Goal: Task Accomplishment & Management: Manage account settings

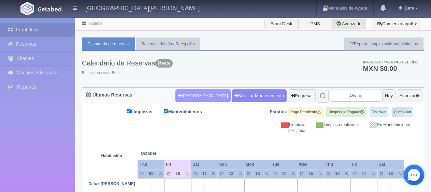
click at [190, 95] on button "[GEOGRAPHIC_DATA]" at bounding box center [202, 95] width 55 height 13
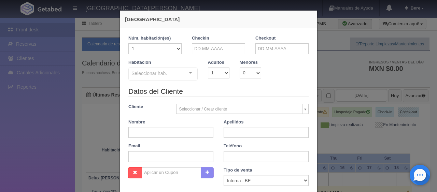
checkbox input "false"
click at [224, 48] on input "text" at bounding box center [218, 48] width 53 height 11
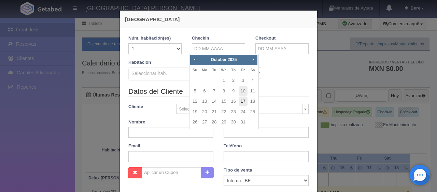
click at [242, 102] on link "17" at bounding box center [243, 102] width 9 height 10
type input "17-10-2025"
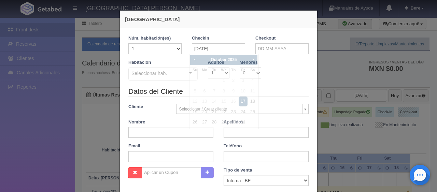
checkbox input "false"
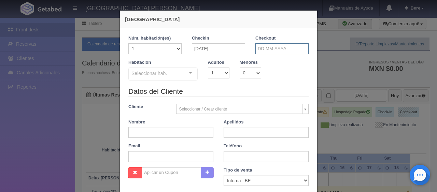
click at [285, 51] on input "text" at bounding box center [281, 48] width 53 height 11
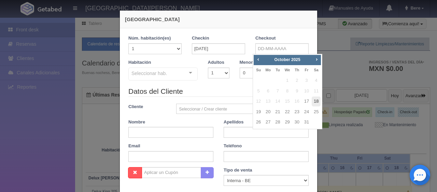
click at [316, 102] on link "18" at bounding box center [316, 102] width 9 height 10
type input "18-10-2025"
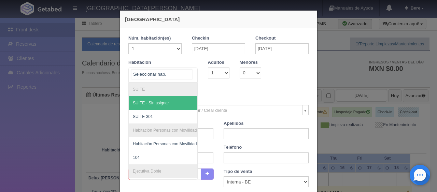
checkbox input "false"
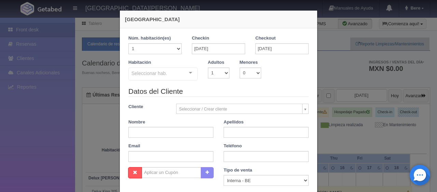
click at [247, 88] on legend "Datos del Cliente" at bounding box center [218, 91] width 180 height 11
click at [170, 77] on div "Seleccionar hab." at bounding box center [162, 74] width 69 height 13
click at [219, 84] on div "Habitación Seleccionar hab. SUITE SUITE - Sin asignar SUITE 301 Habitación Pers…" at bounding box center [218, 72] width 190 height 27
drag, startPoint x: 219, startPoint y: 73, endPoint x: 229, endPoint y: 89, distance: 19.1
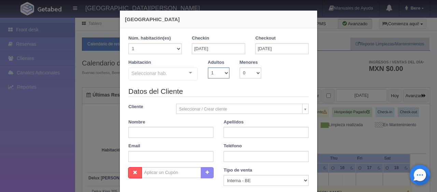
click at [219, 73] on select "1 2 3 4 5 6 7 8 9 10" at bounding box center [218, 73] width 21 height 11
select select "2"
click at [208, 68] on select "1 2 3 4 5 6 7 8 9 10" at bounding box center [218, 73] width 21 height 11
checkbox input "false"
click at [233, 92] on legend "Datos del Cliente" at bounding box center [218, 91] width 180 height 11
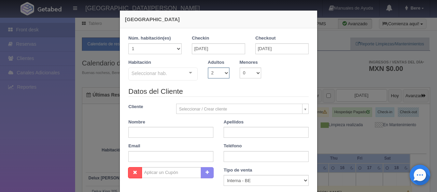
click at [211, 73] on select "1 2 3 4 5 6 7 8 9 10" at bounding box center [218, 73] width 21 height 11
select select "1"
click at [208, 68] on select "1 2 3 4 5 6 7 8 9 10" at bounding box center [218, 73] width 21 height 11
checkbox input "false"
click at [222, 85] on div "Habitación Seleccionar hab. SUITE SUITE - Sin asignar SUITE 301 Habitación Pers…" at bounding box center [218, 72] width 190 height 27
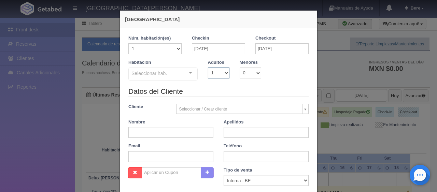
click at [221, 75] on select "1 2 3 4 5 6 7 8 9 10" at bounding box center [218, 73] width 21 height 11
click at [208, 68] on select "1 2 3 4 5 6 7 8 9 10" at bounding box center [218, 73] width 21 height 11
click at [221, 74] on select "1 2 3 4 5 6 7 8 9 10" at bounding box center [218, 73] width 21 height 11
click at [208, 68] on select "1 2 3 4 5 6 7 8 9 10" at bounding box center [218, 73] width 21 height 11
click at [244, 90] on legend "Datos del Cliente" at bounding box center [218, 91] width 180 height 11
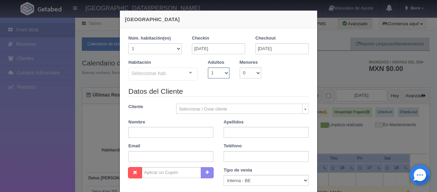
click at [209, 74] on select "1 2 3 4 5 6 7 8 9 10" at bounding box center [218, 73] width 21 height 11
click at [208, 68] on select "1 2 3 4 5 6 7 8 9 10" at bounding box center [218, 73] width 21 height 11
click at [222, 87] on legend "Datos del Cliente" at bounding box center [218, 91] width 180 height 11
click at [220, 76] on select "1 2 3 4 5 6 7 8 9 10" at bounding box center [218, 73] width 21 height 11
click at [177, 74] on div "Seleccionar hab." at bounding box center [162, 74] width 69 height 13
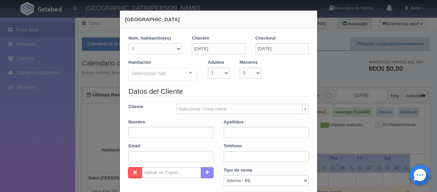
click at [243, 49] on div "Checkin 17-10-2025" at bounding box center [218, 47] width 63 height 24
click at [223, 45] on input "17-10-2025" at bounding box center [218, 48] width 53 height 11
click at [218, 48] on input "17-10-2025" at bounding box center [218, 48] width 53 height 11
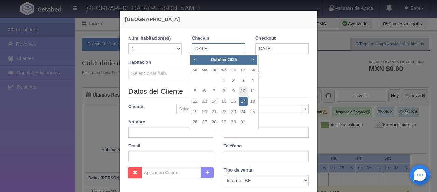
click at [218, 48] on input "17-10-2025" at bounding box center [218, 48] width 53 height 11
click at [348, 80] on div "Nueva Reserva 1 Núm. habitación(es) 1 2 3 4 5 6 7 8 9 10 11 12 13 14 15 16 17 1…" at bounding box center [218, 96] width 437 height 192
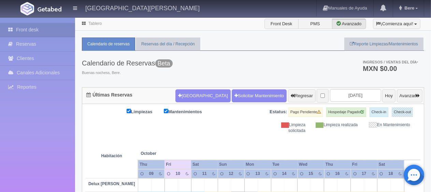
scroll to position [136, 0]
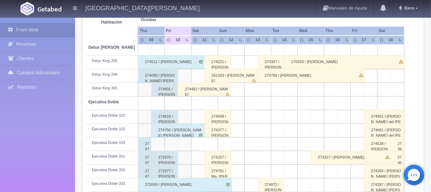
click at [228, 73] on div "261333 / [PERSON_NAME]" at bounding box center [231, 76] width 54 height 14
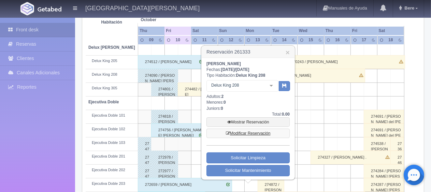
click at [250, 129] on link "Modificar Reservación" at bounding box center [247, 134] width 83 height 10
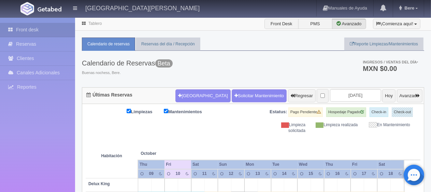
click at [216, 68] on div "Calendario de Reservas Beta Buenas nochess, Bere. Ingresos / Ventas del día * M…" at bounding box center [253, 69] width 342 height 37
click at [246, 120] on div "Limpiezas Mantenimientos Estatus: Pago Pendiente Hospedaje Pagado Check-in Chec…" at bounding box center [253, 120] width 335 height 26
click at [187, 88] on div "Nueva Reserva Solicitar Mantenimiento Regresar 2025-10-11 Hoy Avanzar" at bounding box center [299, 96] width 250 height 18
click at [182, 100] on button "[GEOGRAPHIC_DATA]" at bounding box center [202, 95] width 55 height 13
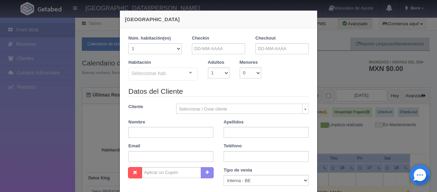
checkbox input "false"
click at [193, 133] on input "text" at bounding box center [170, 132] width 85 height 11
paste input "Bertini Rivera"
type input "Bertini"
paste input "Rivera"
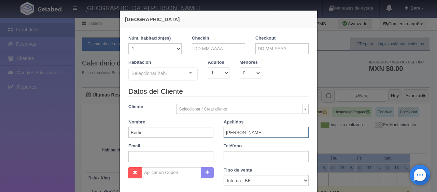
type input "Rivera"
drag, startPoint x: 201, startPoint y: 53, endPoint x: 199, endPoint y: 46, distance: 7.0
click at [201, 53] on input "text" at bounding box center [218, 48] width 53 height 11
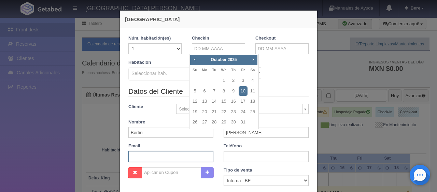
click at [164, 157] on input "text" at bounding box center [170, 156] width 85 height 11
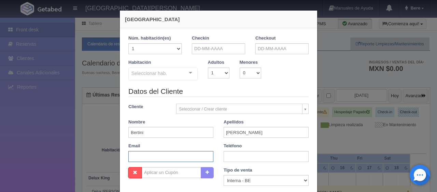
paste input "briver.438530@guest.booking.com +52 436 109 4818"
drag, startPoint x: 172, startPoint y: 157, endPoint x: 245, endPoint y: 156, distance: 72.7
click at [245, 156] on div "Datos del Cliente Cliente Seleccionar / Crear cliente Nuevo Cliente Adriana Nav…" at bounding box center [218, 126] width 190 height 81
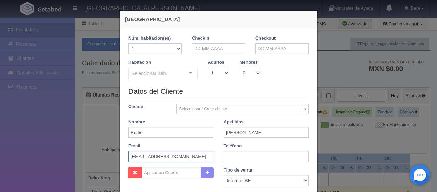
type input "briver.438530@guest.booking.com"
paste input "+52 436 109 4818"
type input "+52 436 109 4818"
click at [168, 78] on div "Seleccionar hab." at bounding box center [162, 74] width 69 height 13
click at [213, 51] on input "text" at bounding box center [218, 48] width 53 height 11
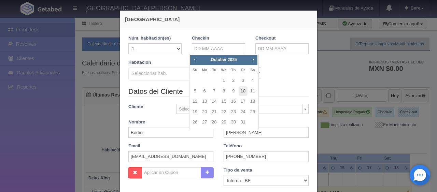
click at [243, 89] on link "10" at bounding box center [243, 91] width 9 height 10
type input "[DATE]"
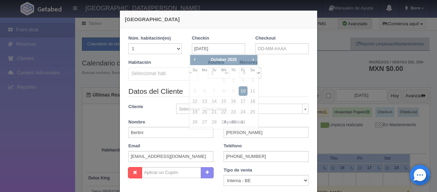
checkbox input "false"
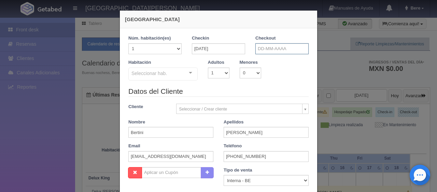
drag, startPoint x: 279, startPoint y: 46, endPoint x: 282, endPoint y: 50, distance: 4.2
click at [279, 47] on input "text" at bounding box center [281, 48] width 53 height 11
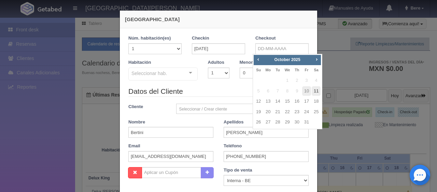
click at [318, 88] on link "11" at bounding box center [316, 91] width 9 height 10
type input "11-10-2025"
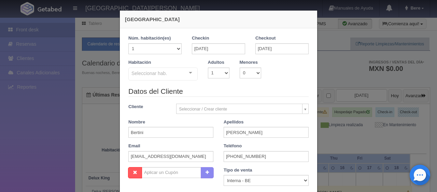
checkbox input "false"
click at [210, 80] on div "Habitación Seleccionar hab. SUITE SUITE - Sin asignar SUITE 301 Habitación Pers…" at bounding box center [218, 72] width 190 height 27
click at [216, 77] on select "1 2 3 4 5 6 7 8 9 10" at bounding box center [218, 73] width 21 height 11
select select "2"
click at [208, 68] on select "1 2 3 4 5 6 7 8 9 10" at bounding box center [218, 73] width 21 height 11
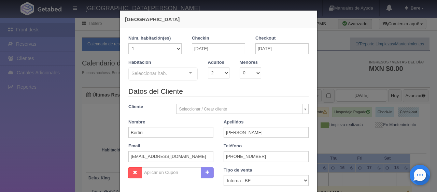
click at [172, 70] on div "Seleccionar hab." at bounding box center [162, 74] width 69 height 13
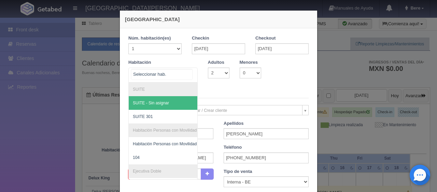
click at [178, 75] on div at bounding box center [162, 75] width 69 height 15
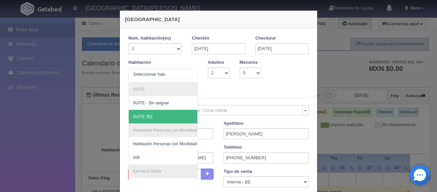
scroll to position [34, 0]
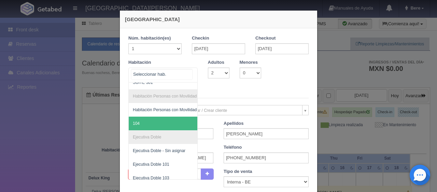
click at [138, 119] on span "104" at bounding box center [186, 124] width 115 height 14
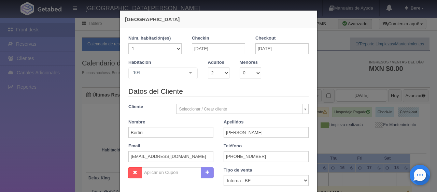
checkbox input "false"
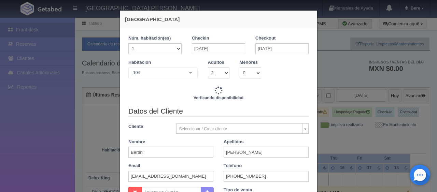
type input "1549.00"
checkbox input "false"
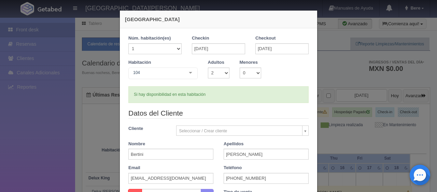
scroll to position [142, 0]
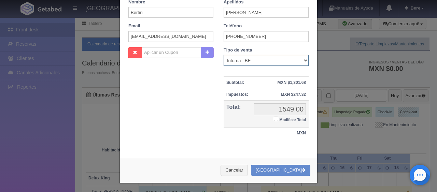
click at [263, 63] on select "Correo Electronico Interna - BE Llamada OTA Externa Otro WALK IN" at bounding box center [266, 60] width 85 height 11
select select "extota"
click at [224, 55] on select "Correo Electronico Interna - BE Llamada OTA Externa Otro WALK IN" at bounding box center [266, 60] width 85 height 11
click at [279, 119] on small "Modificar Total" at bounding box center [292, 120] width 27 height 4
click at [300, 118] on small "Modificar Total" at bounding box center [292, 120] width 27 height 4
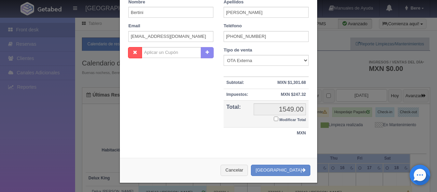
click at [278, 118] on input "Modificar Total" at bounding box center [276, 119] width 4 height 4
checkbox input "true"
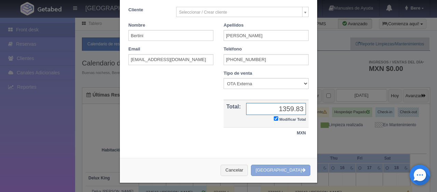
type input "1359.83"
click at [278, 171] on button "Crear Reserva" at bounding box center [280, 170] width 59 height 11
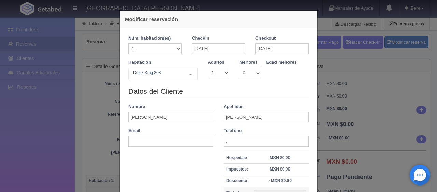
select select "2"
drag, startPoint x: 173, startPoint y: 69, endPoint x: 173, endPoint y: 78, distance: 9.6
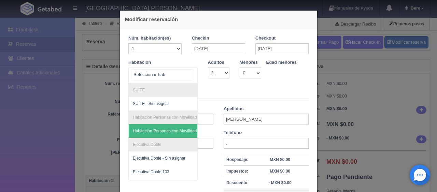
scroll to position [127, 0]
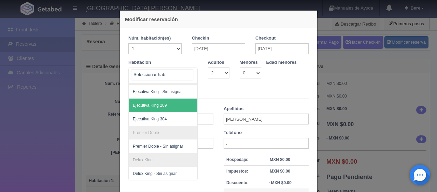
click at [179, 103] on span "Ejecutiva King 209" at bounding box center [186, 106] width 115 height 14
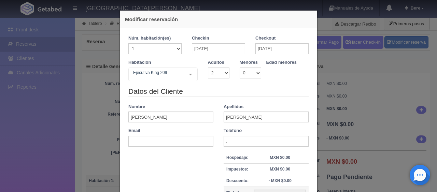
checkbox input "false"
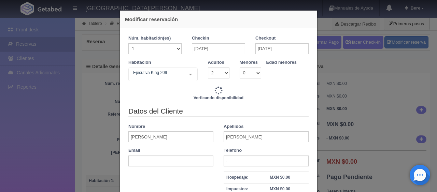
type input "3098.00"
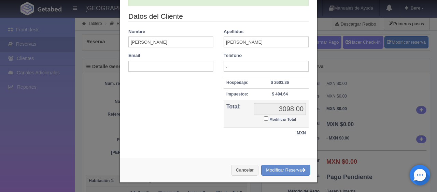
click at [277, 118] on small "Modificar Total" at bounding box center [282, 119] width 27 height 4
click at [268, 118] on input "Modificar Total" at bounding box center [266, 118] width 4 height 4
checkbox input "true"
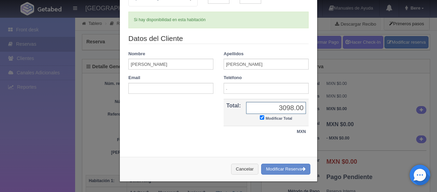
scroll to position [74, 0]
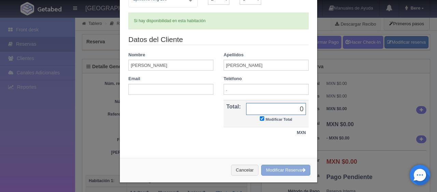
type input "0"
drag, startPoint x: 293, startPoint y: 171, endPoint x: 246, endPoint y: 19, distance: 158.5
click at [293, 171] on button "Modificar Reserva" at bounding box center [285, 170] width 49 height 11
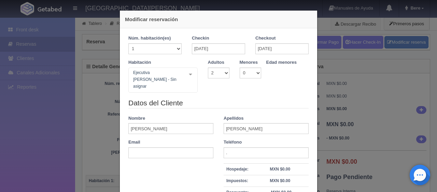
select select "2"
click at [399, 114] on div "Modificar reservación Núm. habitación(es) 1 2 3 4 5 6 7 8 9 10 11 12 13 14 15 1…" at bounding box center [218, 96] width 437 height 192
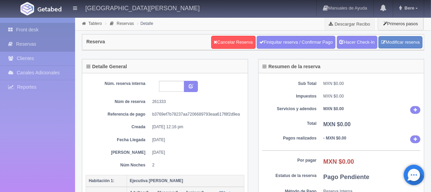
click at [14, 26] on link "Front desk" at bounding box center [37, 30] width 75 height 14
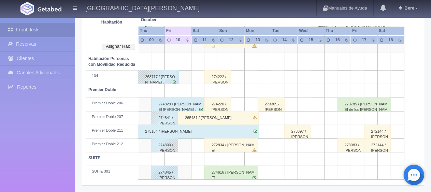
scroll to position [258, 0]
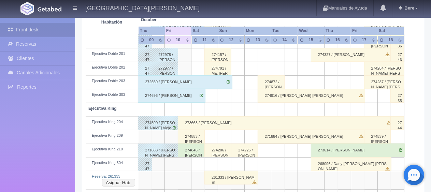
click at [222, 177] on div "261333 / [PERSON_NAME]" at bounding box center [231, 178] width 54 height 14
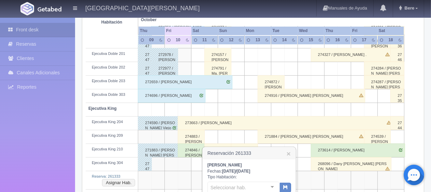
scroll to position [292, 0]
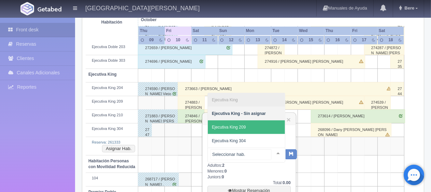
click at [254, 126] on span "Ejecutiva King 209" at bounding box center [246, 127] width 77 height 14
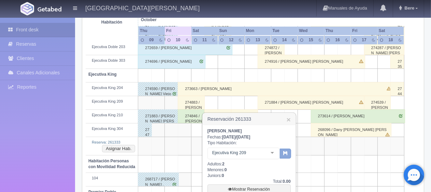
click at [280, 154] on button "button" at bounding box center [285, 154] width 11 height 10
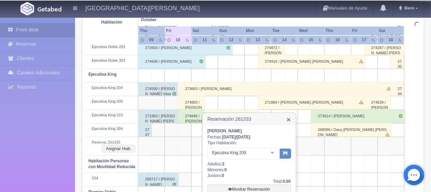
click at [287, 118] on link "×" at bounding box center [289, 119] width 4 height 7
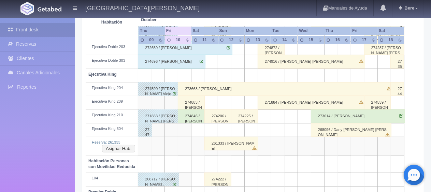
scroll to position [156, 0]
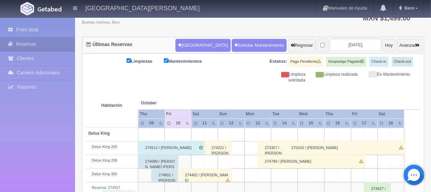
click at [224, 172] on div "274482 / [PERSON_NAME]" at bounding box center [205, 176] width 54 height 14
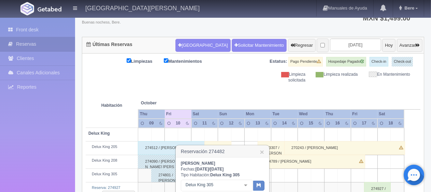
scroll to position [85, 0]
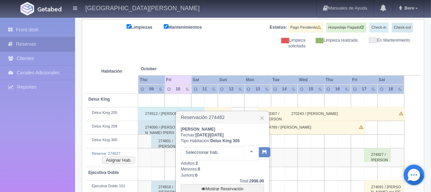
click at [224, 146] on div at bounding box center [220, 153] width 78 height 15
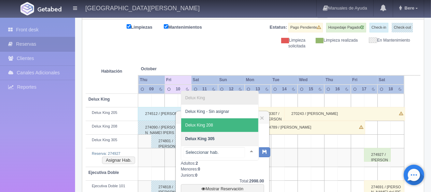
click at [227, 123] on span "Delux King 208" at bounding box center [219, 125] width 77 height 14
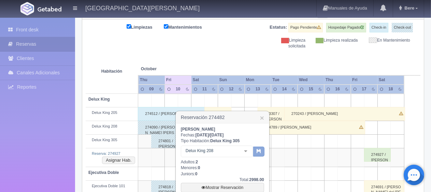
click at [260, 149] on icon "button" at bounding box center [259, 151] width 4 height 4
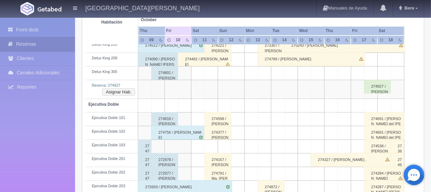
scroll to position [119, 0]
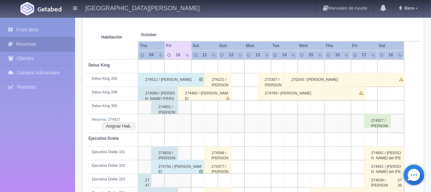
click at [385, 120] on div "274927 / Luis Morales" at bounding box center [377, 121] width 27 height 14
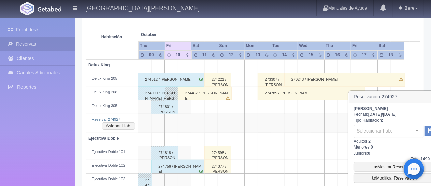
click at [386, 125] on div "Seleccionar hab. No elements found. Consider changing the search query. List is…" at bounding box center [395, 131] width 82 height 15
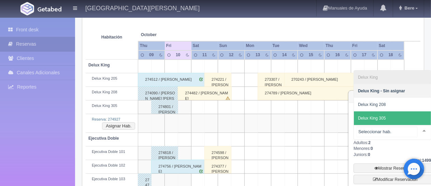
click at [396, 117] on span "Delux King 305" at bounding box center [392, 119] width 77 height 14
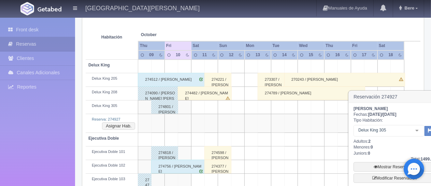
click at [396, 73] on div "270243 / Mark Scanlan" at bounding box center [344, 80] width 121 height 14
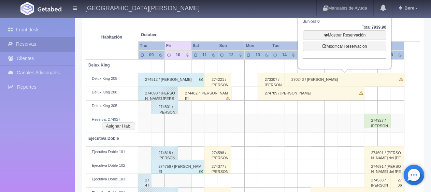
click at [215, 91] on div "274482 / Diana Muñoz Arroyo" at bounding box center [205, 94] width 54 height 14
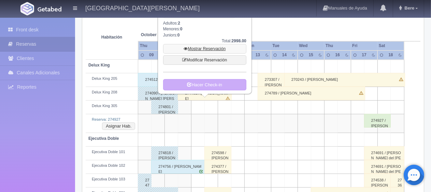
click at [225, 50] on link "Mostrar Reservación" at bounding box center [204, 49] width 83 height 10
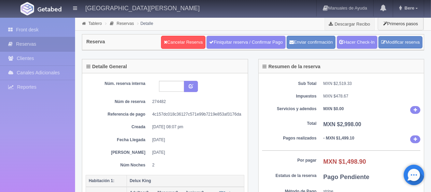
click at [373, 90] on div "Sub Total MXN $2,519.33 Impuestos MXN $478.67 Servicios y adendos MXN $0.00 Tot…" at bounding box center [342, 161] width 166 height 176
click at [356, 38] on link "Hacer Check-In" at bounding box center [357, 42] width 41 height 13
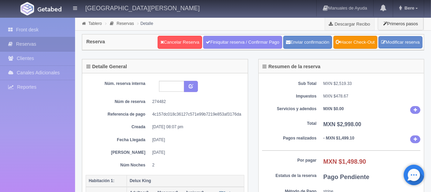
click at [338, 74] on div "Sub Total MXN $2,519.33 Impuestos MXN $478.67 Servicios y adendos MXN $0.00 Tot…" at bounding box center [342, 161] width 166 height 176
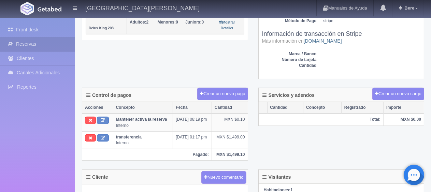
scroll to position [239, 0]
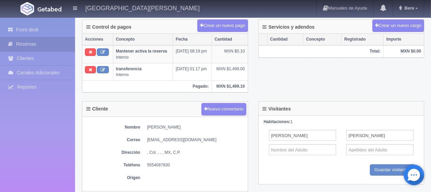
click at [257, 101] on div "Visitantes Habitaciones: 1 [PERSON_NAME] Guardar Guardar visitantes" at bounding box center [341, 147] width 176 height 92
click at [310, 91] on div "Control de pagos Crear un nuevo pago Acciones Concepto Fecha Cantidad Mantener …" at bounding box center [253, 60] width 353 height 82
click at [91, 51] on icon at bounding box center [90, 52] width 3 height 4
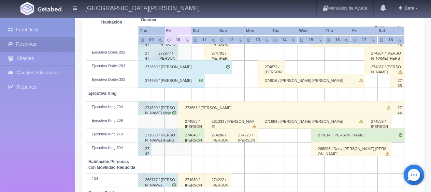
scroll to position [376, 0]
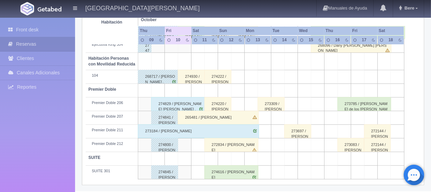
click at [212, 116] on div "265481 / Karime Espinoza" at bounding box center [218, 118] width 81 height 14
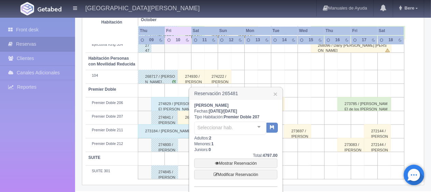
scroll to position [421, 0]
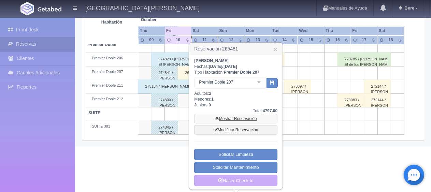
click at [223, 117] on link "Mostrar Reservación" at bounding box center [235, 119] width 83 height 10
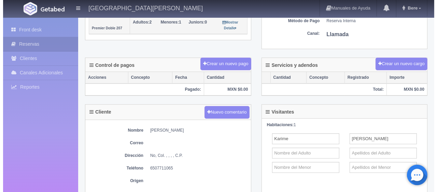
scroll to position [68, 0]
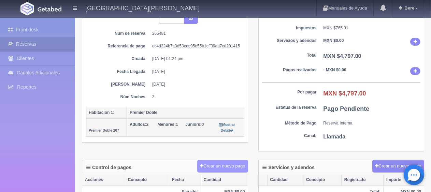
click at [231, 162] on button "Crear un nuevo pago" at bounding box center [222, 166] width 51 height 13
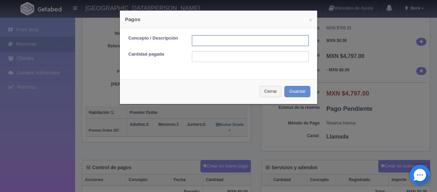
click at [236, 45] on input "text" at bounding box center [250, 40] width 117 height 11
type input "Total Tarjeta"
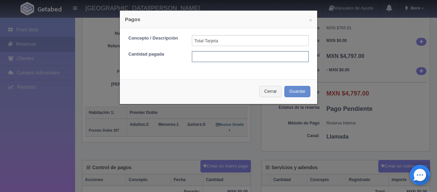
click at [247, 56] on input "text" at bounding box center [250, 56] width 117 height 11
type input "4797"
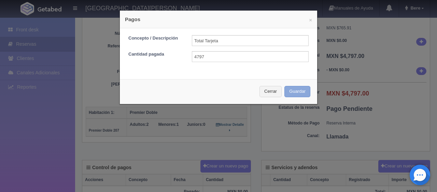
click at [288, 88] on button "Guardar" at bounding box center [297, 91] width 26 height 11
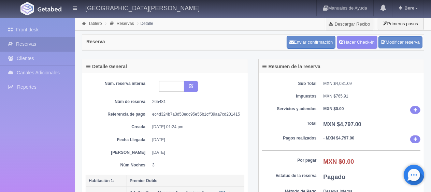
click at [231, 122] on div "Núm. reserva interna Núm de reserva 265481 Referencia de pago ec4d324b7a3d53edc…" at bounding box center [165, 124] width 159 height 87
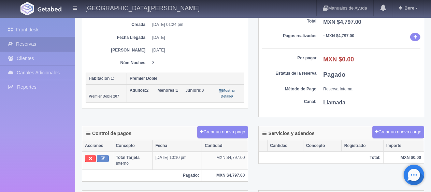
scroll to position [34, 0]
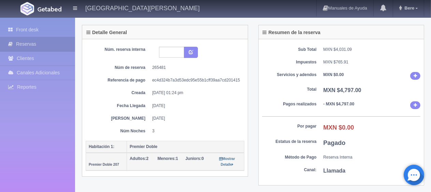
click at [221, 107] on div "Núm. reserva interna Núm de reserva 265481 Referencia de pago ec4d324b7a3d53edc…" at bounding box center [165, 90] width 159 height 87
click at [36, 32] on link "Front desk" at bounding box center [37, 30] width 75 height 14
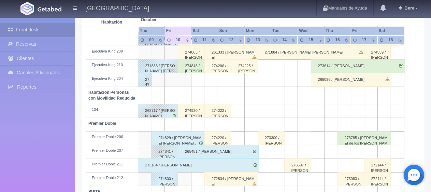
scroll to position [376, 0]
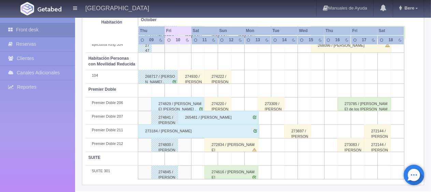
click at [225, 103] on div "274220 / Luis Pérez" at bounding box center [217, 104] width 27 height 14
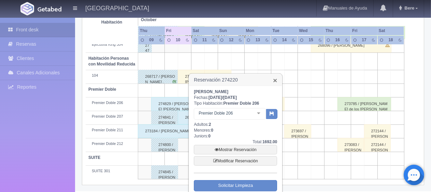
click at [274, 79] on link "×" at bounding box center [275, 80] width 4 height 7
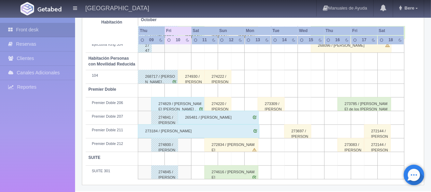
click at [195, 77] on div "274930 / Bertini Rivera" at bounding box center [191, 77] width 27 height 14
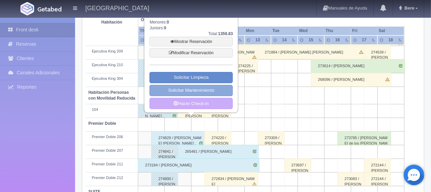
scroll to position [308, 0]
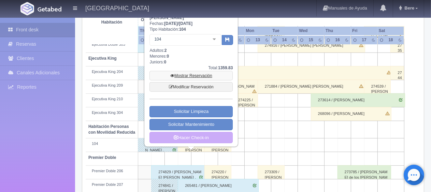
click at [206, 73] on link "Mostrar Reservación" at bounding box center [190, 76] width 83 height 10
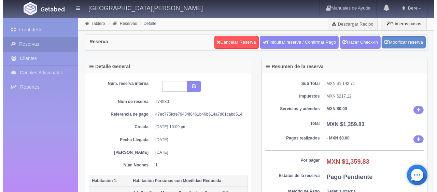
scroll to position [102, 0]
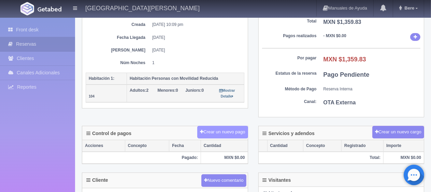
click at [240, 126] on button "Crear un nuevo pago" at bounding box center [222, 132] width 51 height 13
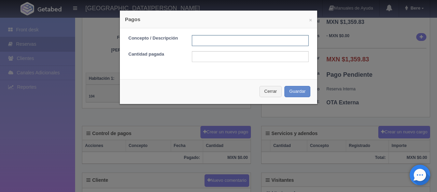
click at [227, 39] on input "text" at bounding box center [250, 40] width 117 height 11
type input "Total Tarjeta"
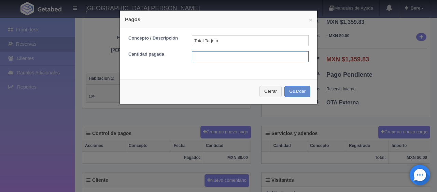
click at [236, 55] on input "text" at bounding box center [250, 56] width 117 height 11
type input "1359.83"
click at [297, 84] on div "Cerrar Guardar" at bounding box center [218, 91] width 197 height 25
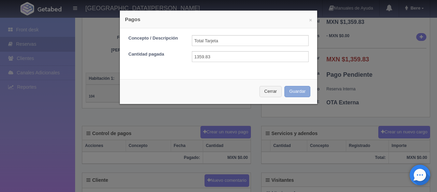
click at [284, 97] on button "Guardar" at bounding box center [297, 91] width 26 height 11
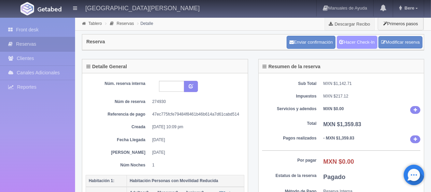
click at [350, 47] on link "Hacer Check-In" at bounding box center [357, 42] width 41 height 13
click at [202, 150] on dd "[DATE]" at bounding box center [195, 153] width 87 height 6
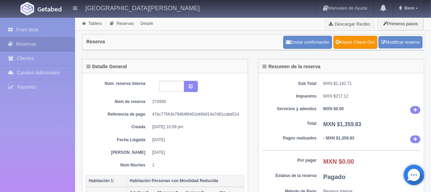
scroll to position [136, 0]
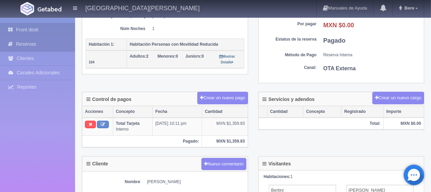
click at [39, 30] on link "Front desk" at bounding box center [37, 30] width 75 height 14
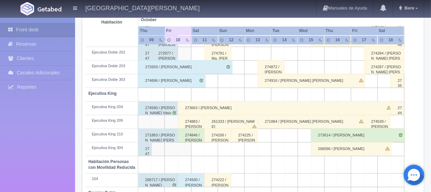
scroll to position [307, 0]
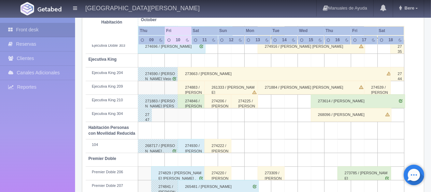
click at [195, 83] on div "274883 / Carlos Portillo" at bounding box center [191, 88] width 27 height 14
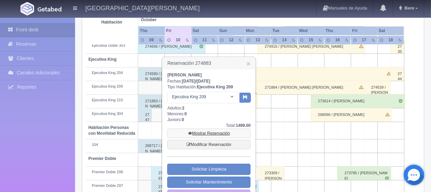
click at [205, 134] on link "Mostrar Reservación" at bounding box center [208, 134] width 83 height 10
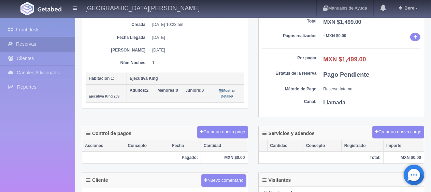
click at [221, 122] on div "Detalle General Núm. reserva interna Núm de reserva 274883 Referencia de pago 9…" at bounding box center [253, 42] width 353 height 170
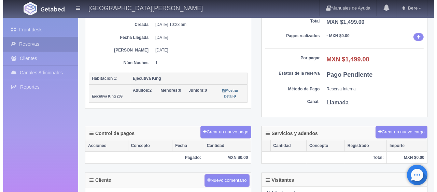
scroll to position [102, 0]
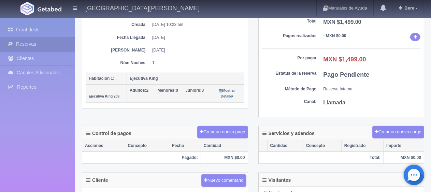
click at [221, 126] on div "Crear un nuevo pago" at bounding box center [222, 132] width 51 height 13
click at [221, 130] on button "Crear un nuevo pago" at bounding box center [222, 132] width 51 height 13
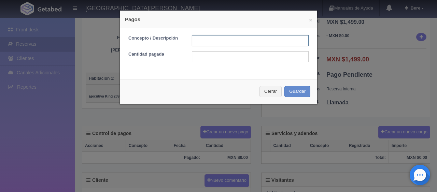
drag, startPoint x: 222, startPoint y: 40, endPoint x: 226, endPoint y: 45, distance: 6.3
click at [222, 40] on input "text" at bounding box center [250, 40] width 117 height 11
type input "Total Tarjeta"
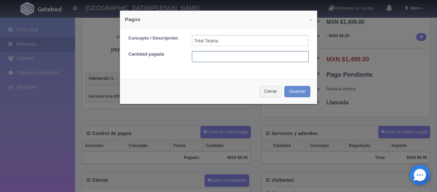
click at [240, 54] on input "text" at bounding box center [250, 56] width 117 height 11
type input "1499"
click at [283, 101] on div "Cerrar Guardar" at bounding box center [218, 91] width 197 height 25
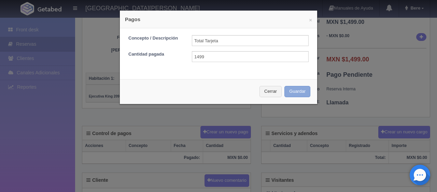
click at [291, 89] on button "Guardar" at bounding box center [297, 91] width 26 height 11
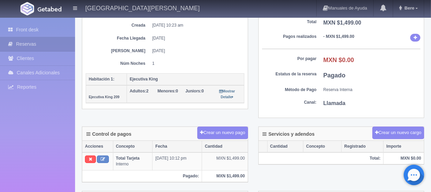
scroll to position [102, 0]
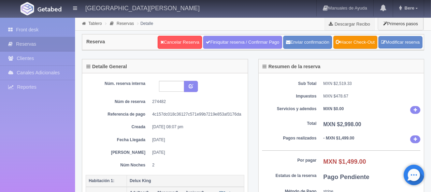
click at [340, 107] on b "MXN $0.00" at bounding box center [333, 108] width 20 height 5
click at [28, 27] on link "Front desk" at bounding box center [37, 30] width 75 height 14
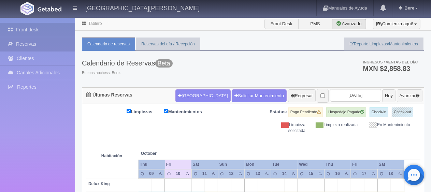
click at [59, 43] on link "Reservas" at bounding box center [37, 44] width 75 height 14
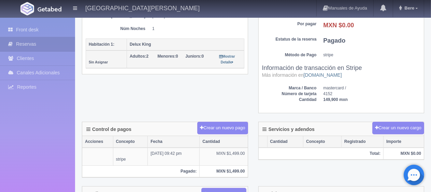
scroll to position [205, 0]
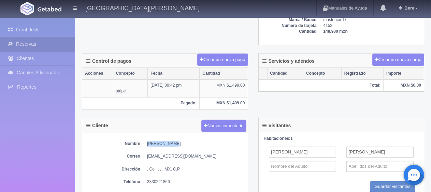
drag, startPoint x: 180, startPoint y: 141, endPoint x: 146, endPoint y: 141, distance: 33.8
click at [146, 141] on dl "Nombre Luis Morales" at bounding box center [165, 144] width 159 height 6
copy dd "Luis Morales"
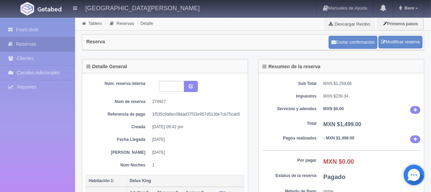
scroll to position [136, 0]
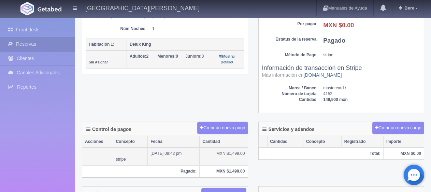
click at [159, 154] on td "10-10-25 09:42 pm" at bounding box center [174, 157] width 52 height 18
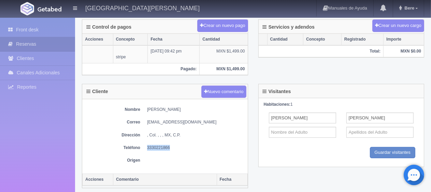
drag, startPoint x: 174, startPoint y: 142, endPoint x: 147, endPoint y: 143, distance: 27.0
click at [147, 143] on div "Nombre Luis Morales Correo scotchcube@gmail.com Dirección , Col. , , , MX, C.P.…" at bounding box center [165, 136] width 166 height 74
copy dd "3330221866"
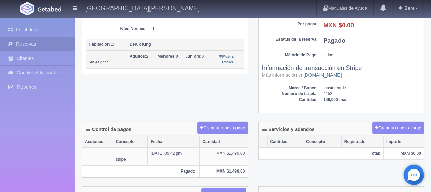
click at [340, 111] on div "Sub Total MXN $1,259.66 Impuestos MXN $239.34 Servicios y adendos MXN $0.00 Tot…" at bounding box center [342, 25] width 166 height 176
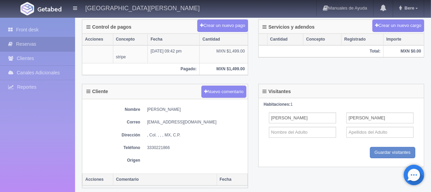
scroll to position [0, 0]
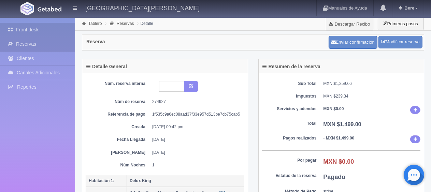
click at [43, 31] on link "Front desk" at bounding box center [37, 30] width 75 height 14
